Goal: Information Seeking & Learning: Learn about a topic

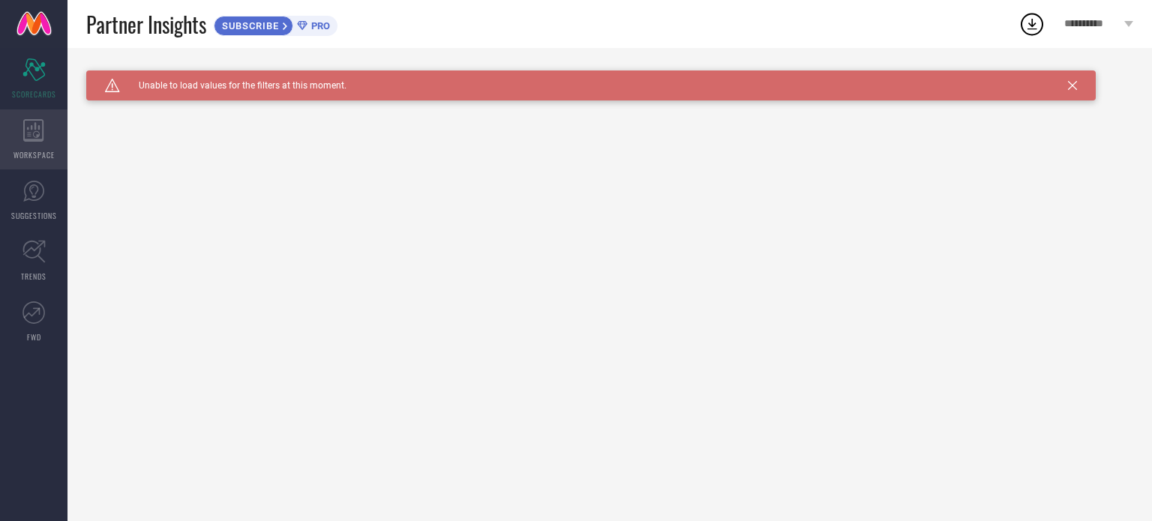
click at [37, 131] on icon at bounding box center [33, 130] width 20 height 22
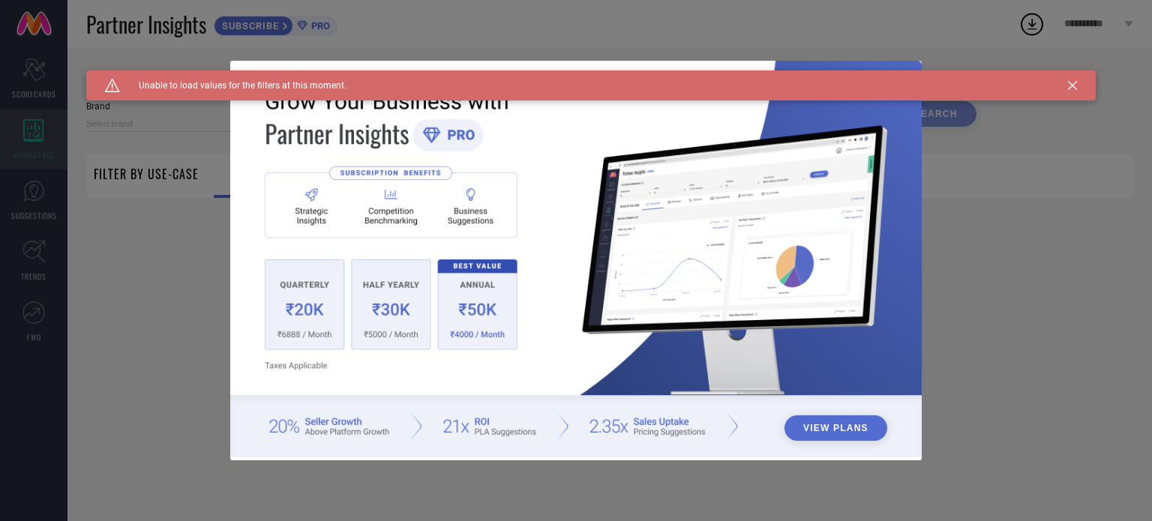
type input "1 STOP FASHION"
type input "All"
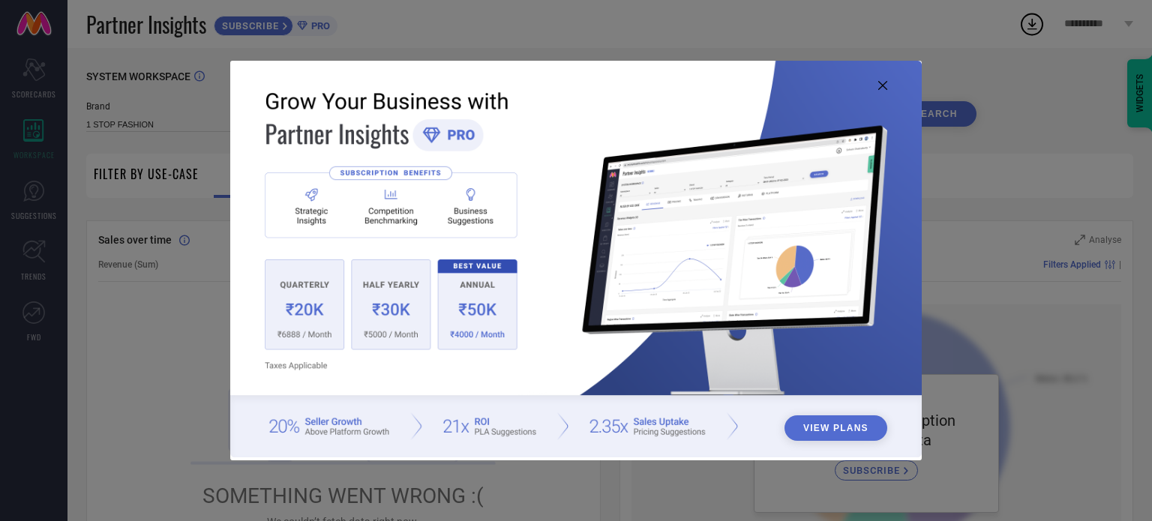
click at [879, 85] on icon at bounding box center [882, 85] width 9 height 9
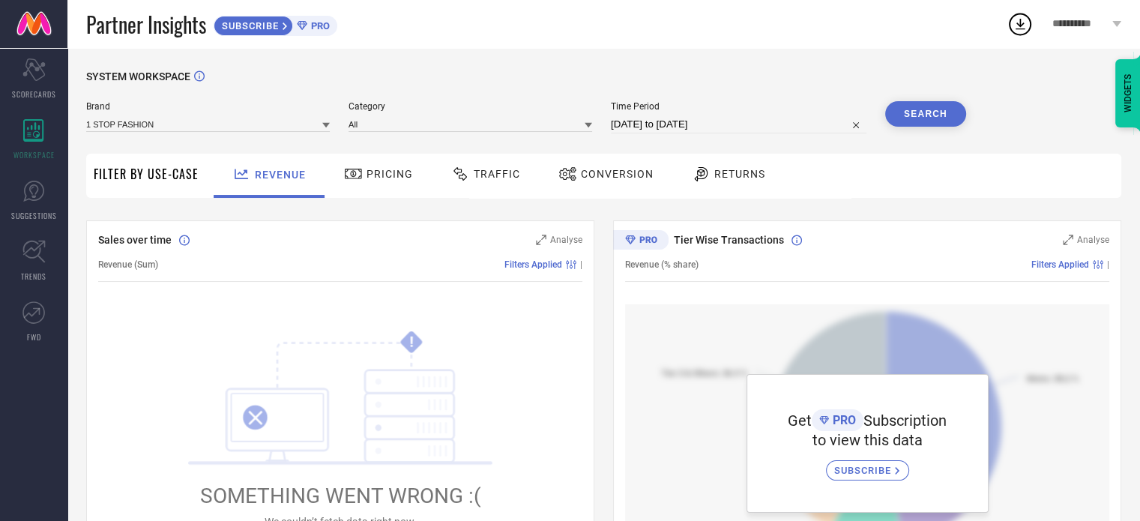
click at [879, 85] on div "SYSTEM WORKSPACE" at bounding box center [603, 85] width 1035 height 31
click at [390, 176] on span "Pricing" at bounding box center [390, 174] width 46 height 12
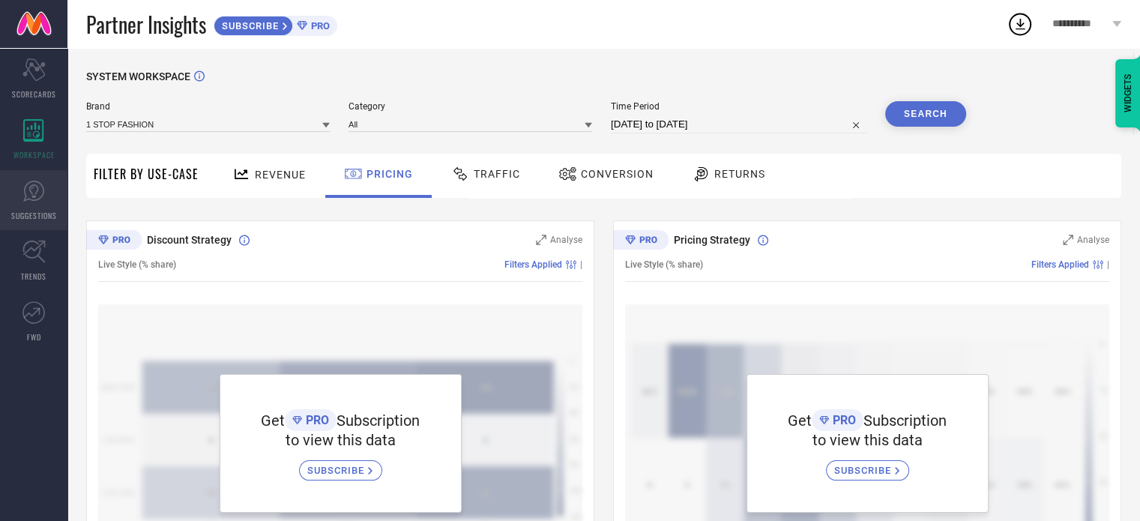
click at [39, 199] on icon at bounding box center [33, 191] width 22 height 22
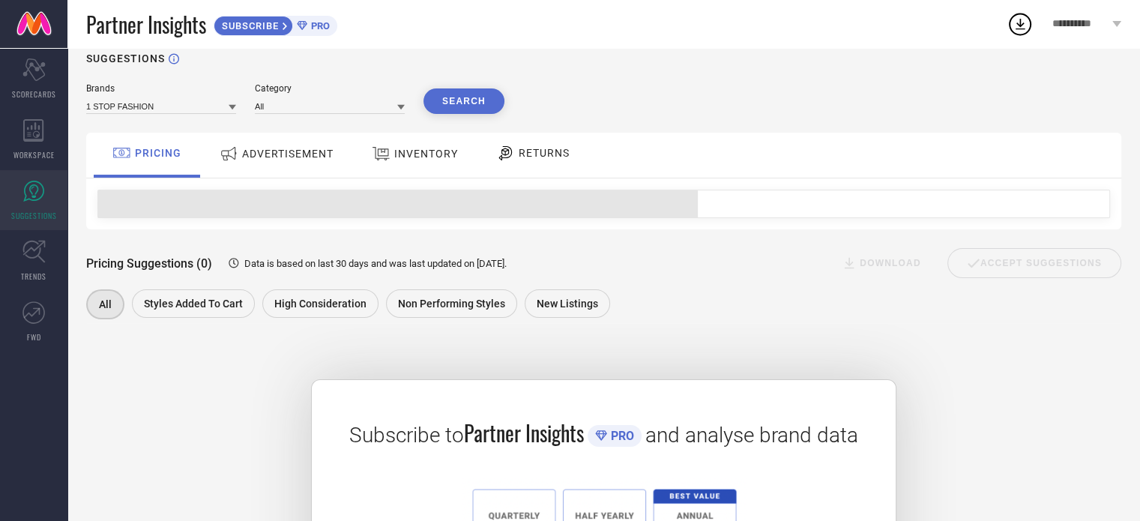
scroll to position [18, 0]
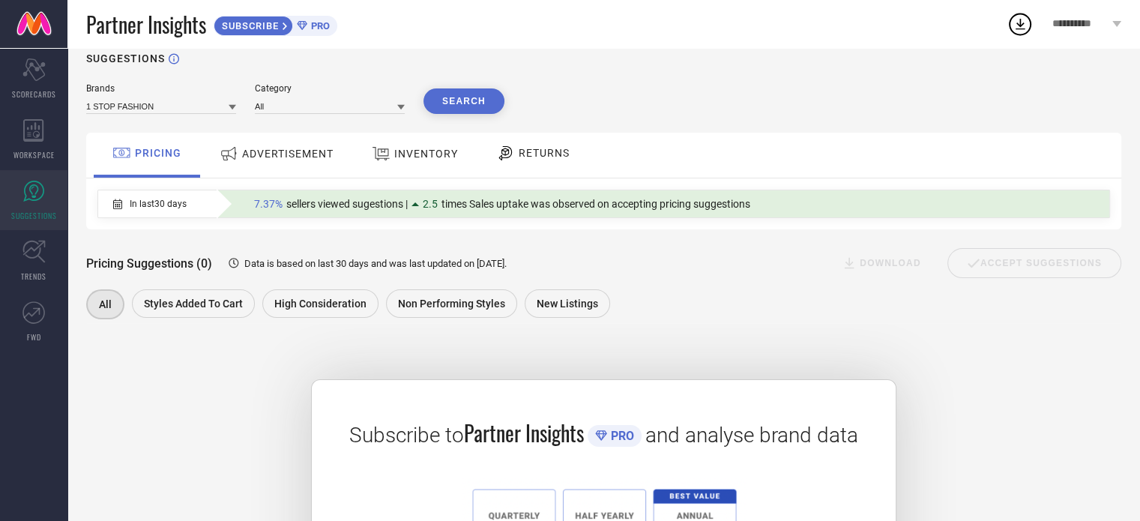
click at [424, 154] on span "INVENTORY" at bounding box center [426, 154] width 64 height 12
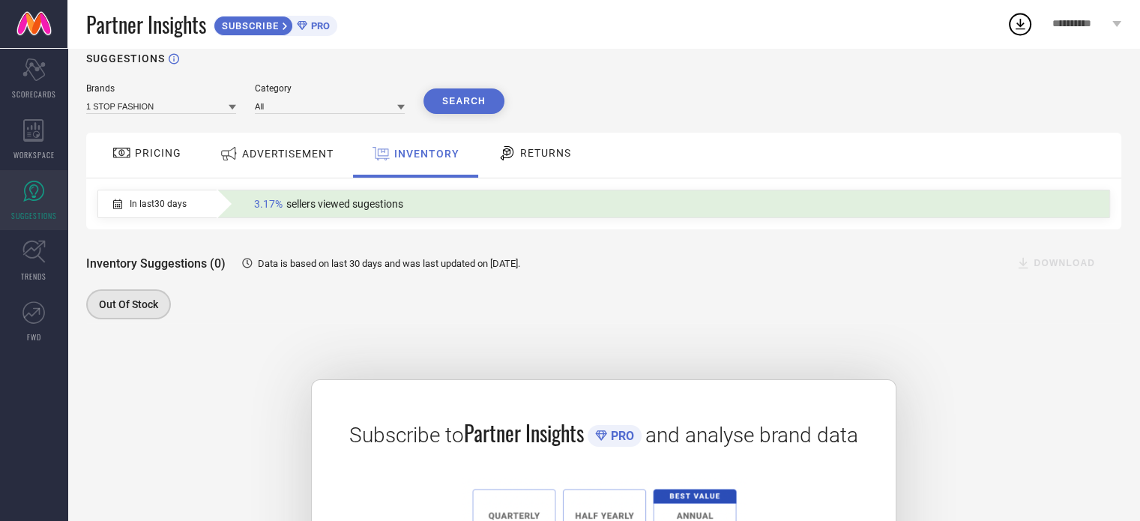
click at [156, 150] on span "PRICING" at bounding box center [158, 153] width 46 height 12
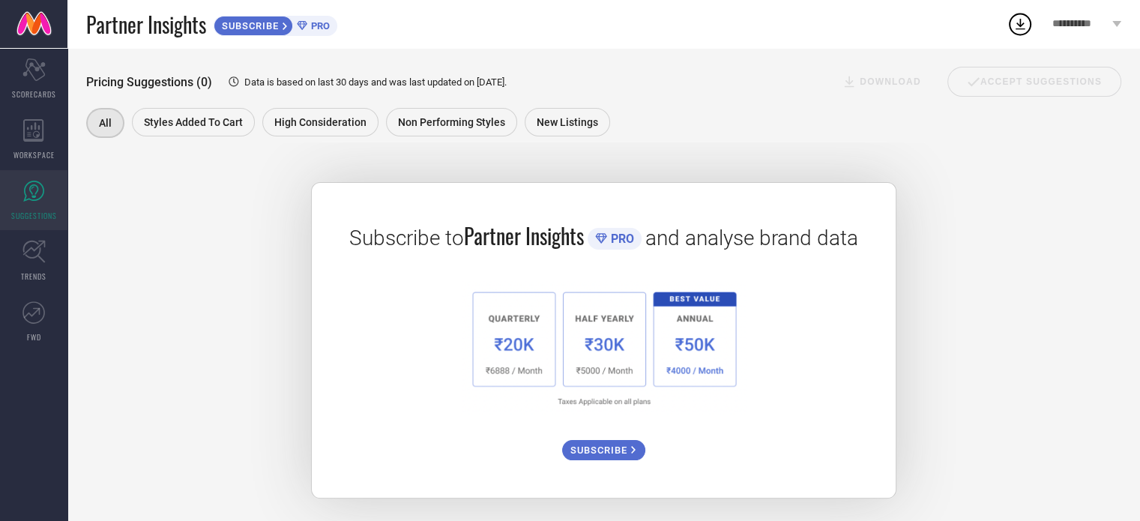
scroll to position [0, 0]
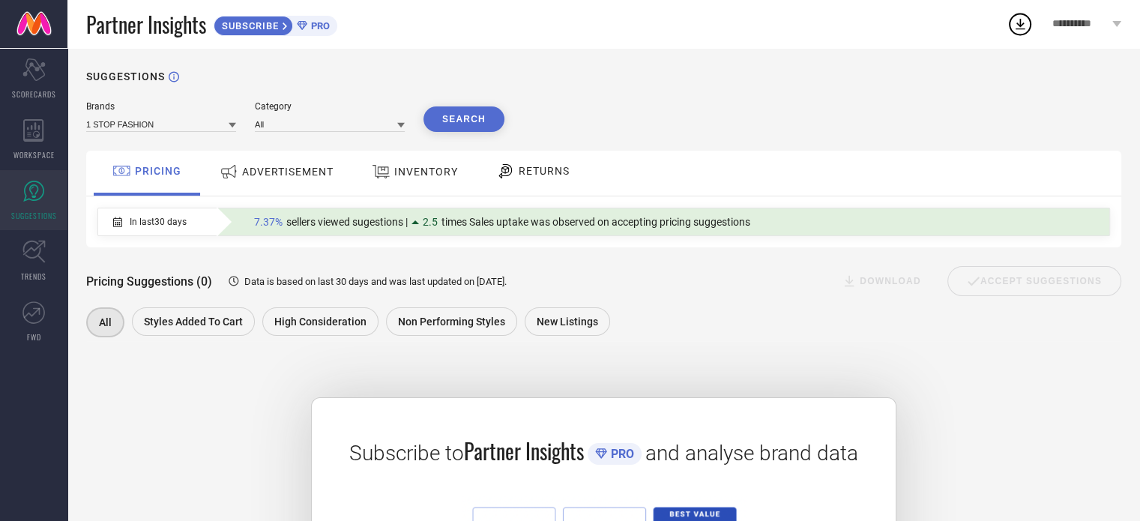
click at [525, 174] on span "RETURNS" at bounding box center [544, 171] width 51 height 12
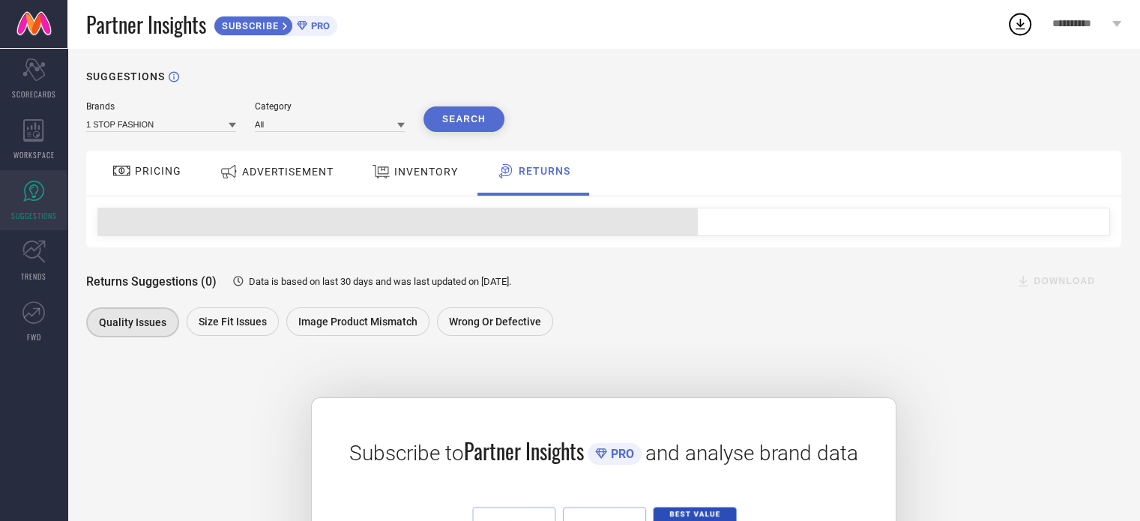
click at [417, 180] on div "INVENTORY" at bounding box center [415, 171] width 94 height 27
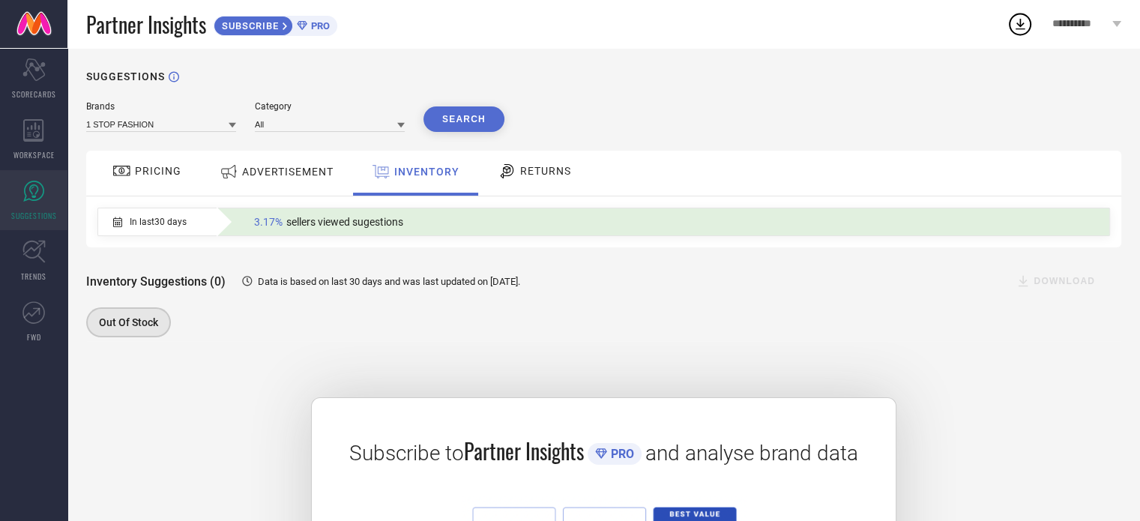
click at [280, 172] on span "ADVERTISEMENT" at bounding box center [287, 172] width 91 height 12
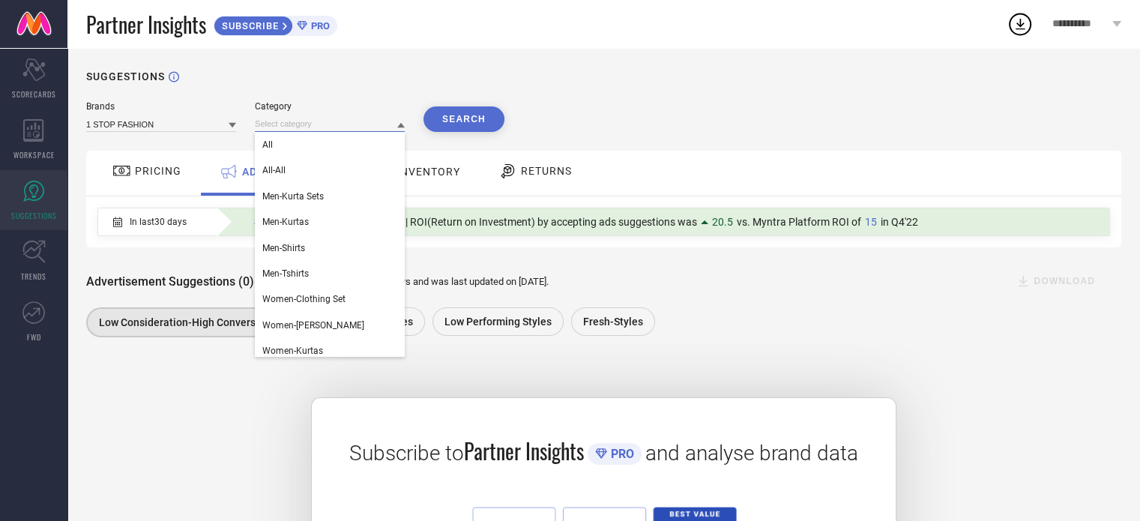
click at [286, 128] on input at bounding box center [330, 124] width 150 height 16
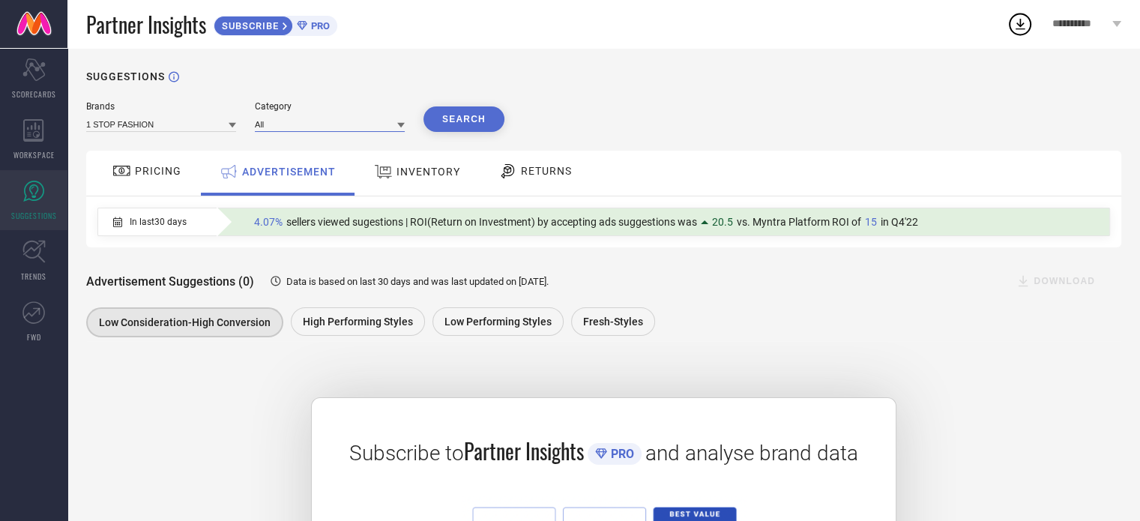
click at [286, 128] on input at bounding box center [330, 124] width 150 height 16
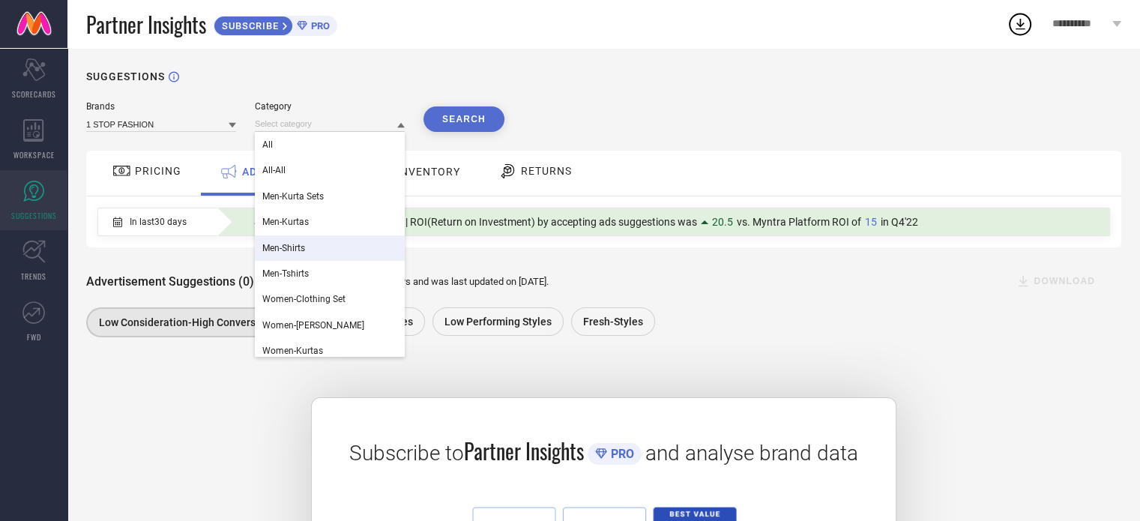
click at [284, 251] on span "Men-Shirts" at bounding box center [283, 248] width 43 height 10
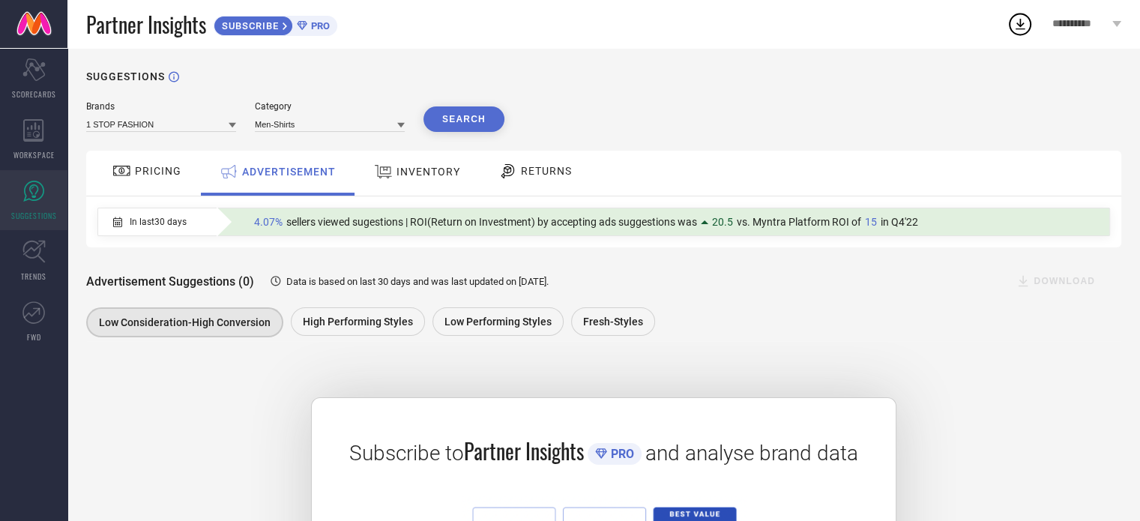
click at [455, 122] on button "Search" at bounding box center [464, 118] width 81 height 25
click at [1097, 19] on span "**********" at bounding box center [1081, 24] width 56 height 13
